Goal: Task Accomplishment & Management: Use online tool/utility

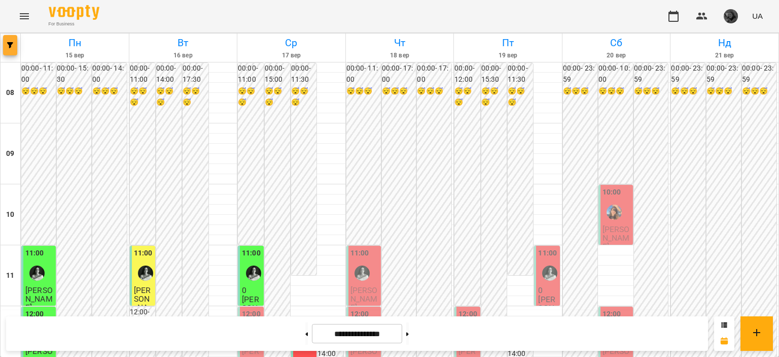
scroll to position [574, 0]
click at [8, 49] on button "button" at bounding box center [10, 45] width 14 height 20
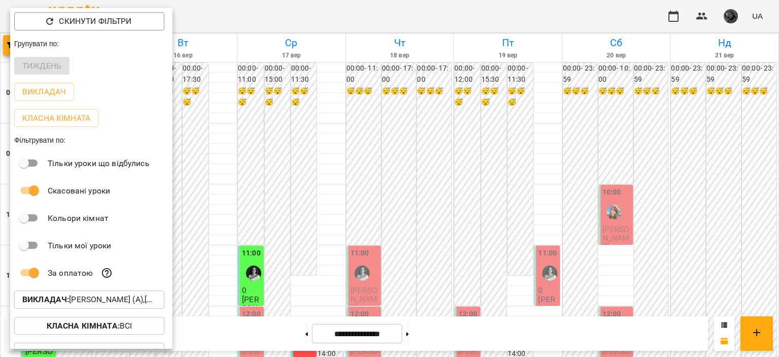
click at [55, 302] on b "Викладач :" at bounding box center [45, 299] width 47 height 10
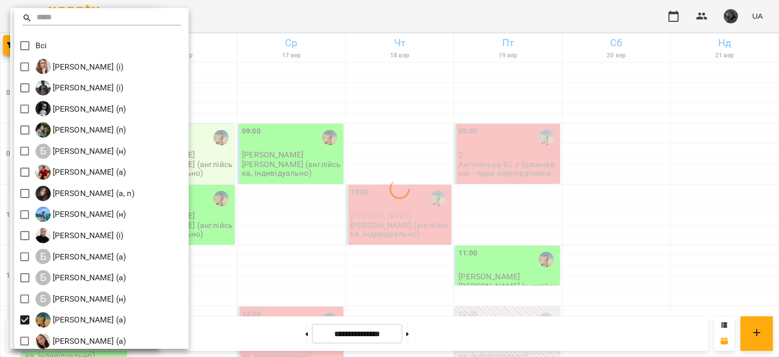
click at [280, 212] on div at bounding box center [389, 178] width 779 height 357
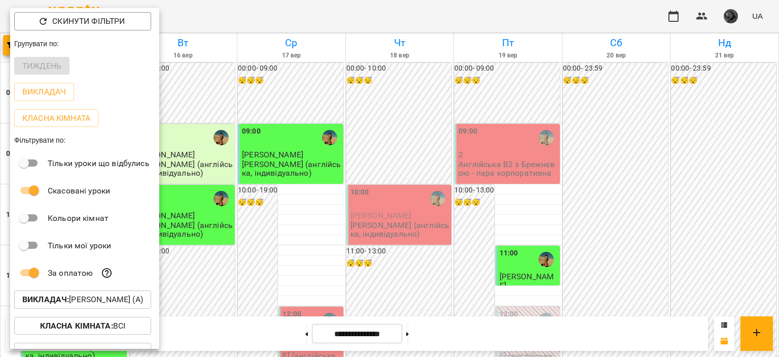
click at [289, 192] on div at bounding box center [389, 178] width 779 height 357
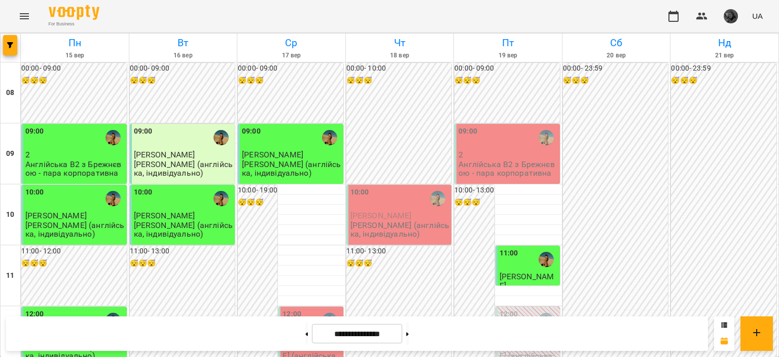
scroll to position [0, 0]
click at [476, 158] on p "2" at bounding box center [507, 154] width 99 height 9
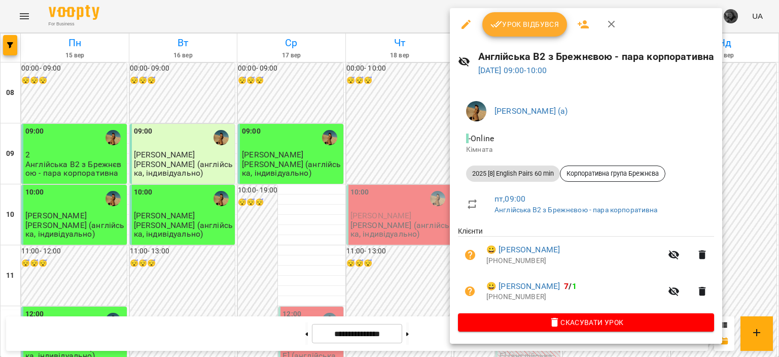
click at [402, 152] on div at bounding box center [389, 178] width 779 height 357
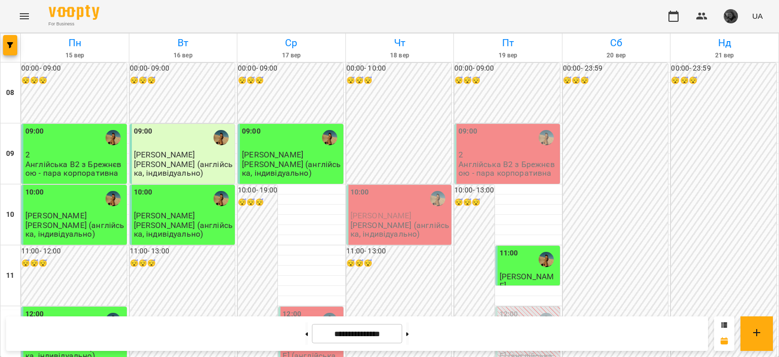
scroll to position [550, 0]
click at [16, 43] on span "button" at bounding box center [10, 45] width 14 height 6
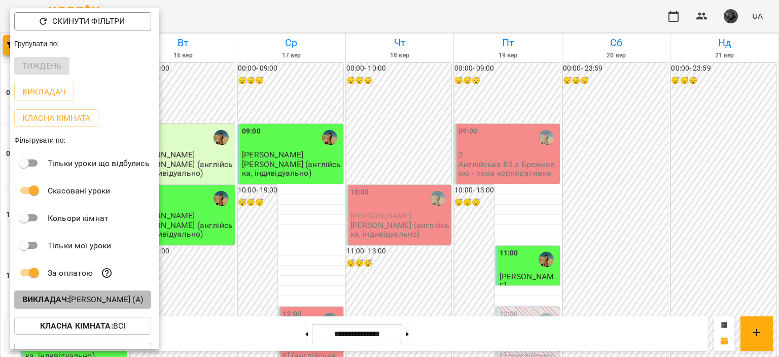
click at [77, 305] on p "Викладач : [PERSON_NAME] (а)" at bounding box center [82, 299] width 121 height 12
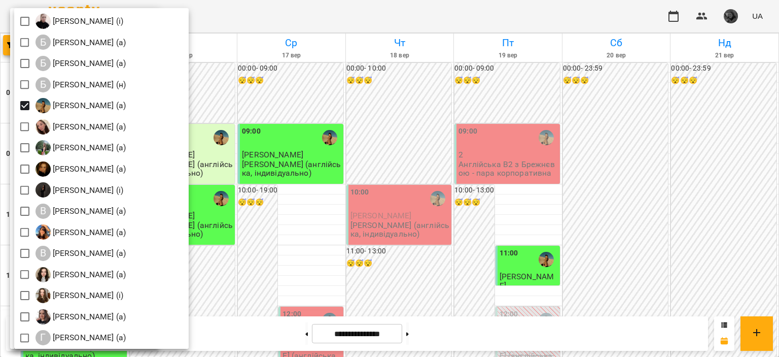
scroll to position [215, 0]
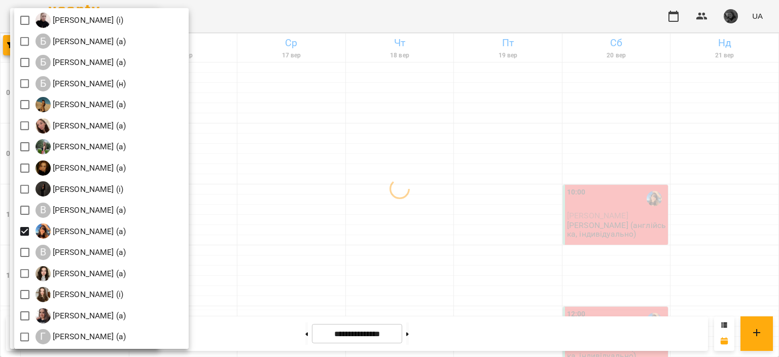
click at [397, 218] on div at bounding box center [389, 178] width 779 height 357
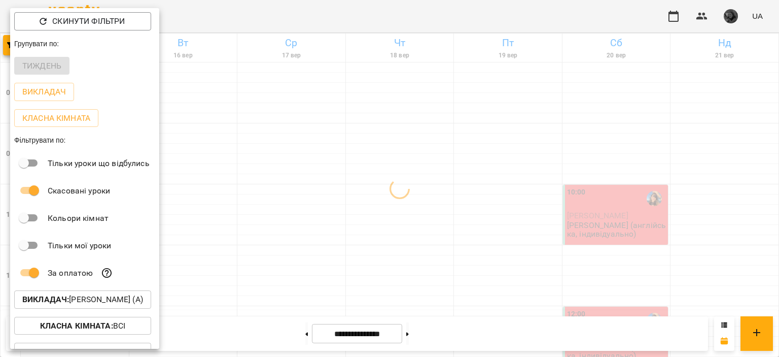
click at [406, 160] on div at bounding box center [389, 178] width 779 height 357
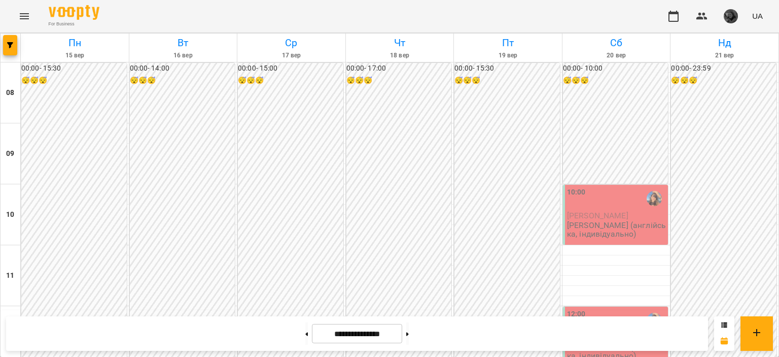
scroll to position [299, 0]
click at [15, 41] on button "button" at bounding box center [10, 45] width 14 height 20
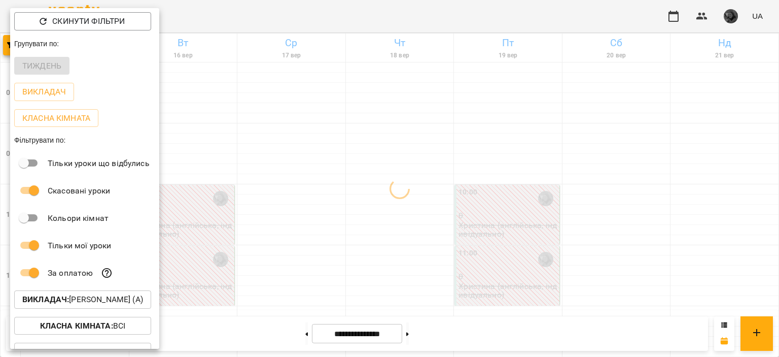
click at [321, 214] on div at bounding box center [389, 178] width 779 height 357
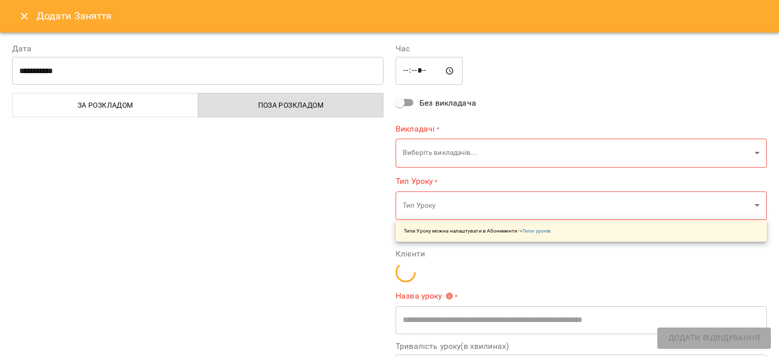
type input "**********"
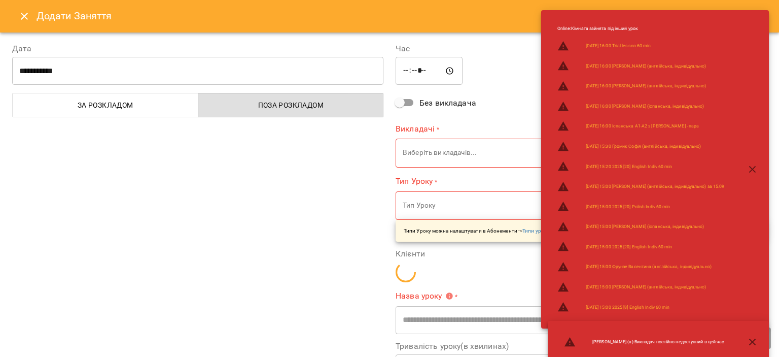
type input "**********"
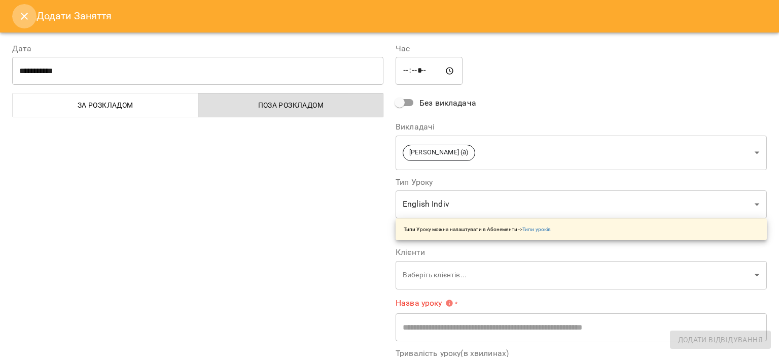
click at [12, 16] on button "Close" at bounding box center [24, 16] width 24 height 24
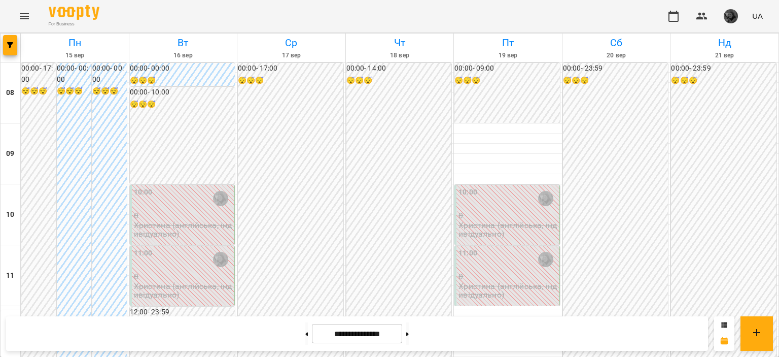
scroll to position [0, 0]
